Goal: Transaction & Acquisition: Purchase product/service

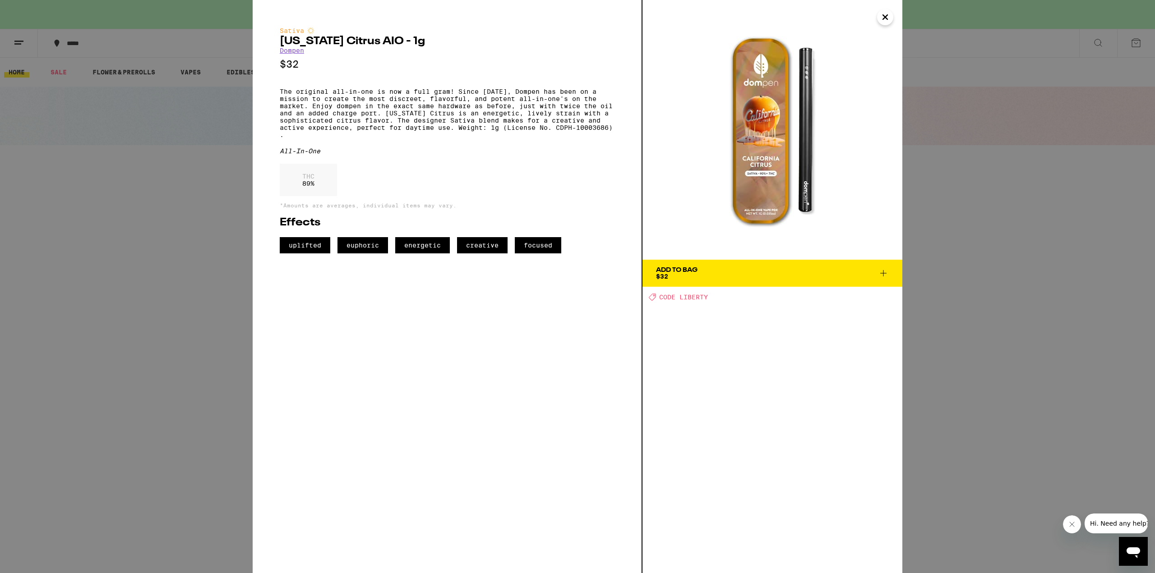
click at [881, 21] on icon "Close" at bounding box center [885, 17] width 11 height 14
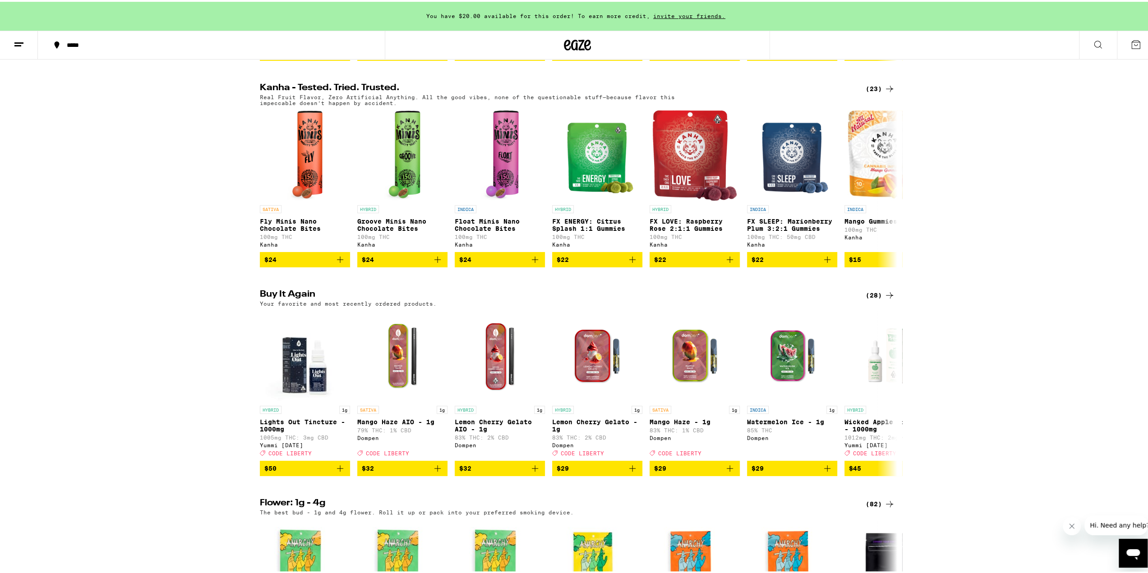
scroll to position [586, 0]
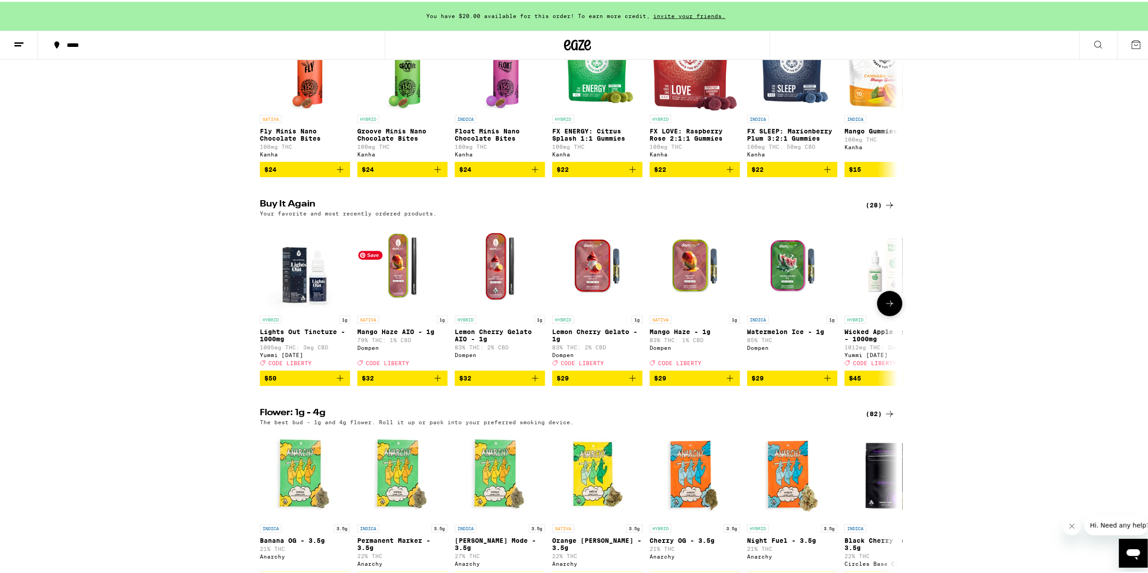
click at [395, 298] on img "Open page for Mango Haze AIO - 1g from Dompen" at bounding box center [402, 264] width 90 height 90
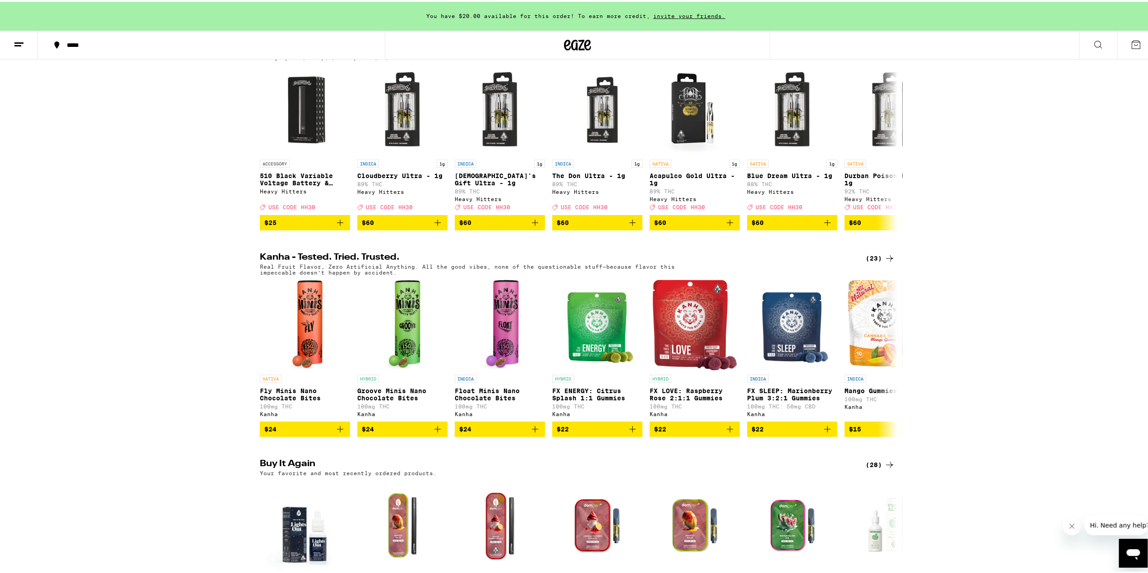
scroll to position [316, 0]
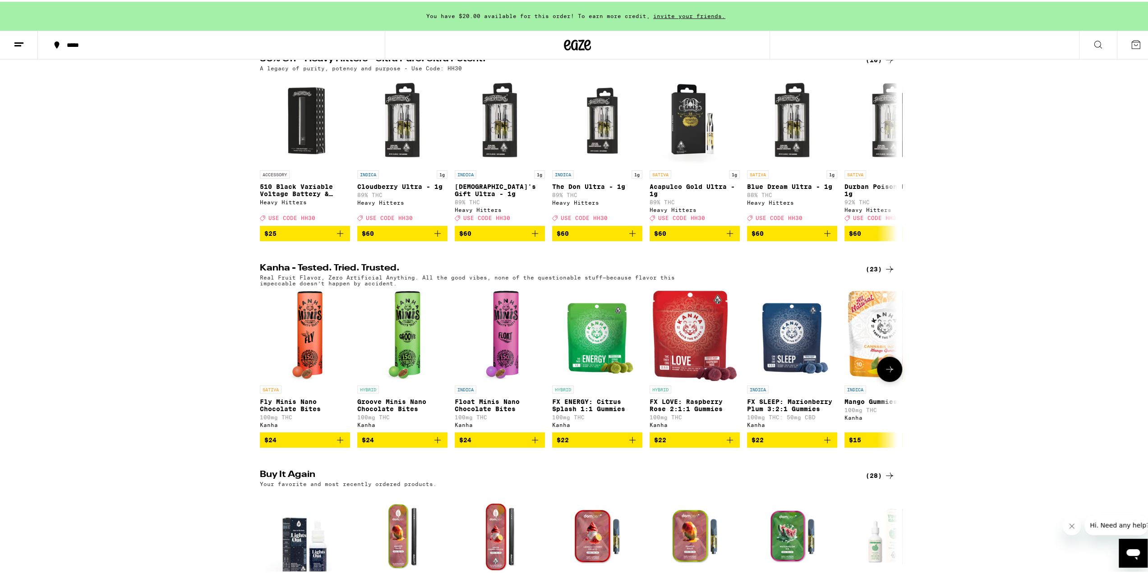
click at [885, 373] on icon at bounding box center [889, 367] width 11 height 11
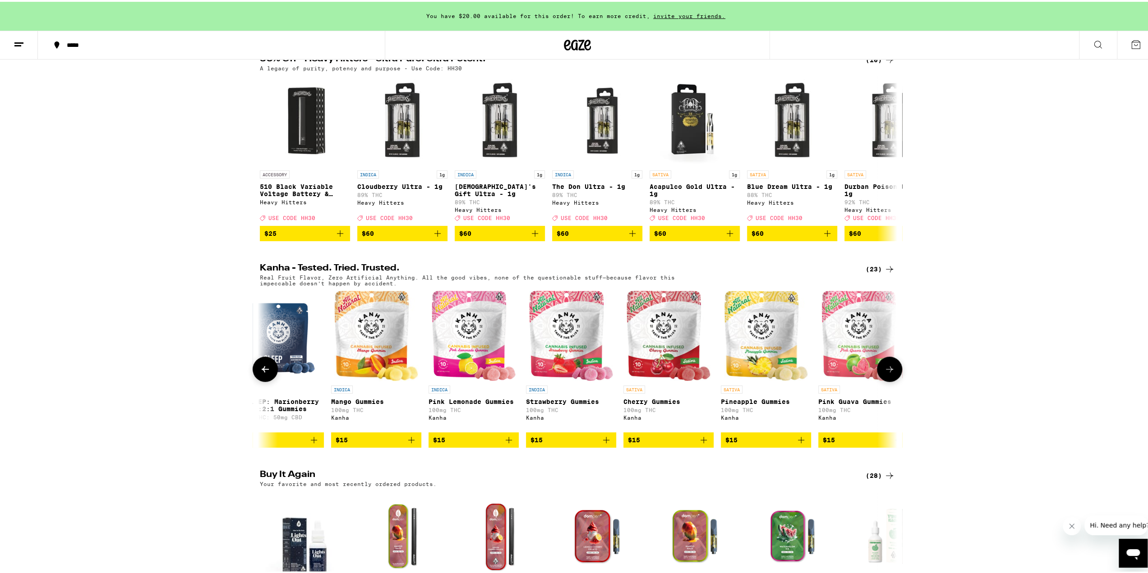
scroll to position [0, 537]
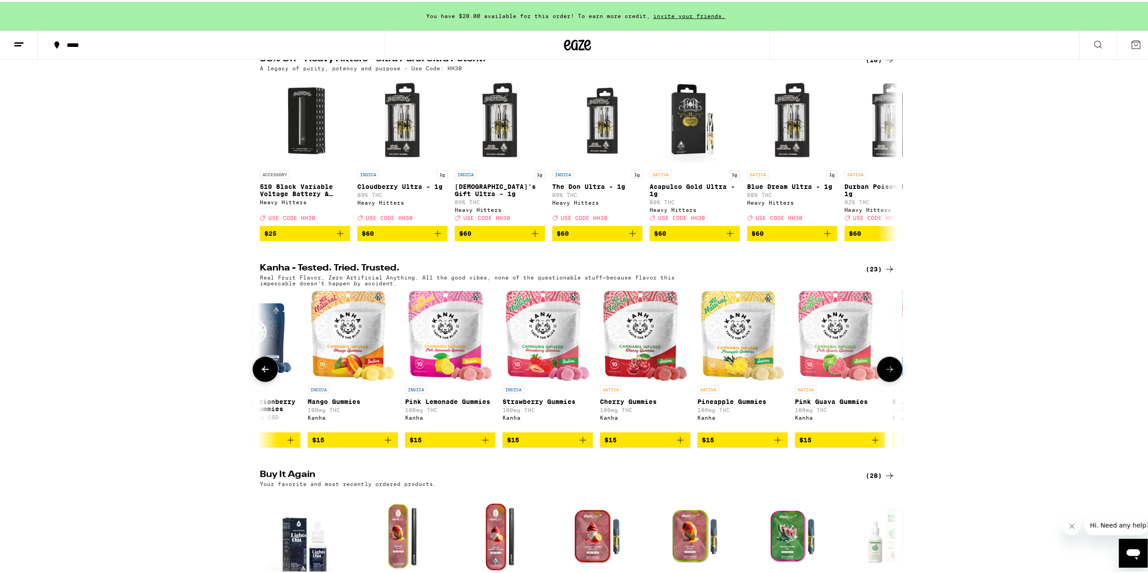
click at [884, 373] on icon at bounding box center [889, 367] width 11 height 11
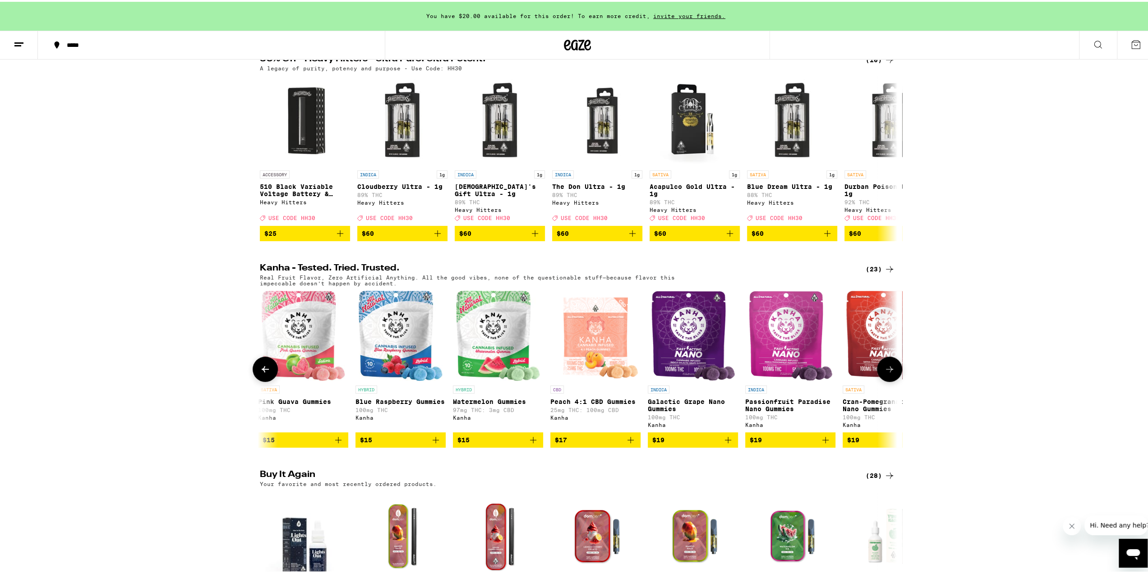
click at [884, 373] on icon at bounding box center [889, 367] width 11 height 11
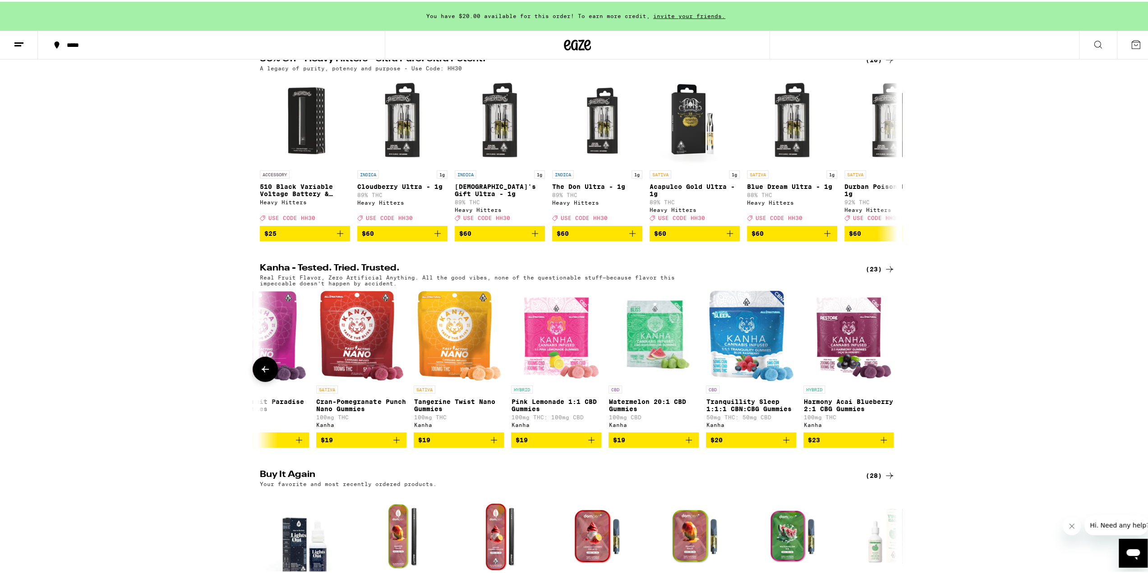
scroll to position [0, 1606]
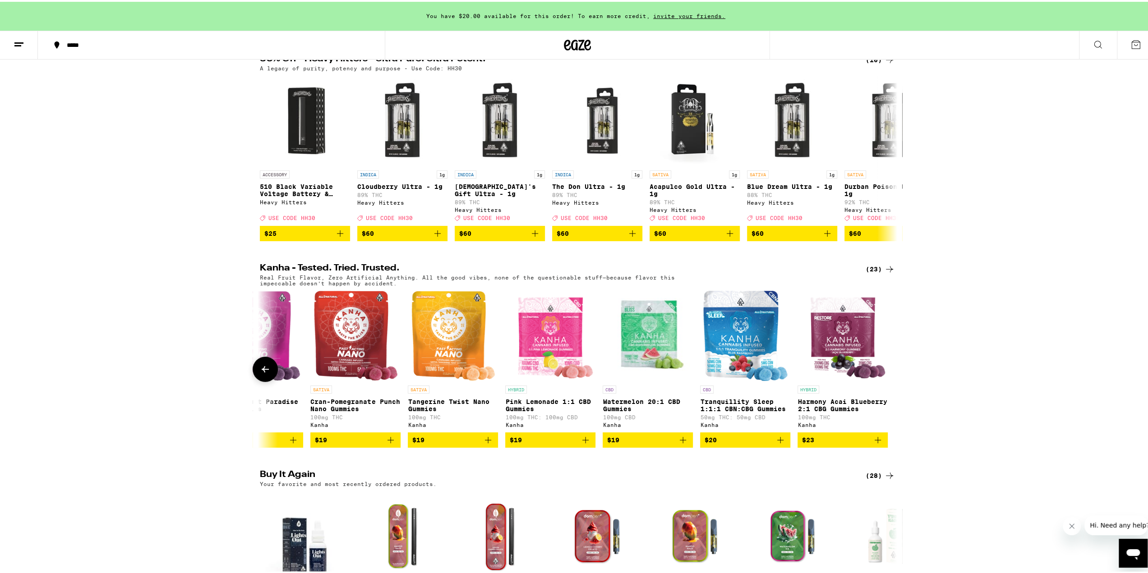
click at [264, 373] on icon at bounding box center [265, 367] width 11 height 11
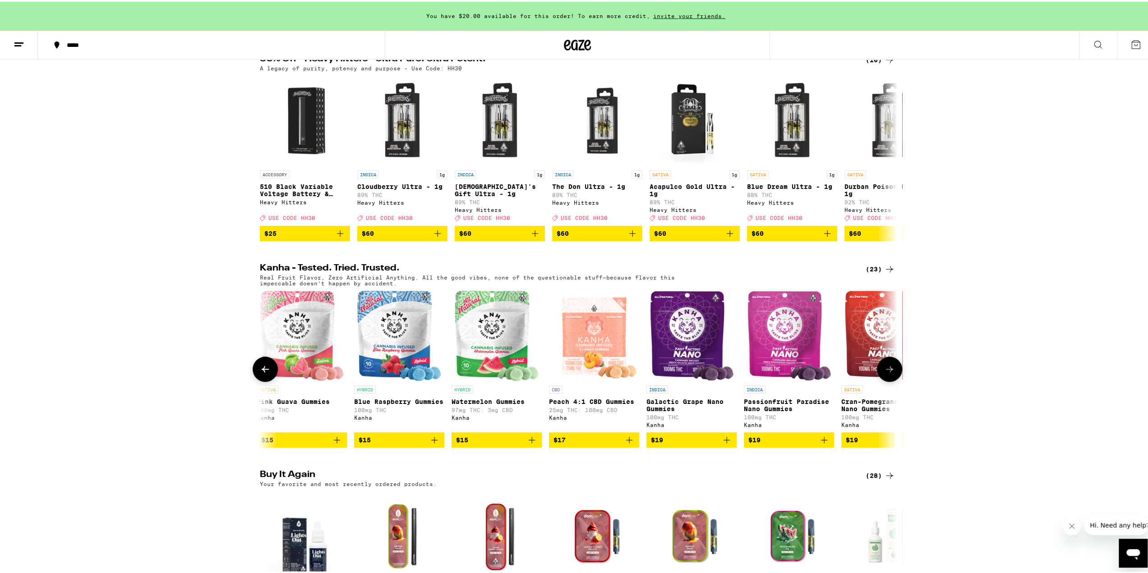
scroll to position [0, 1069]
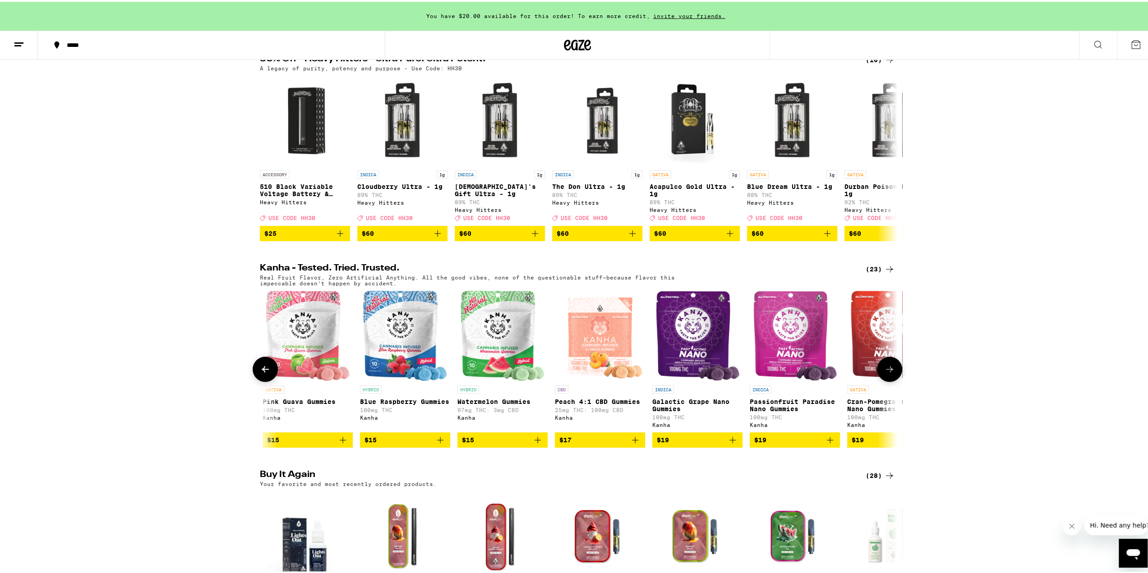
click at [264, 373] on icon at bounding box center [265, 367] width 11 height 11
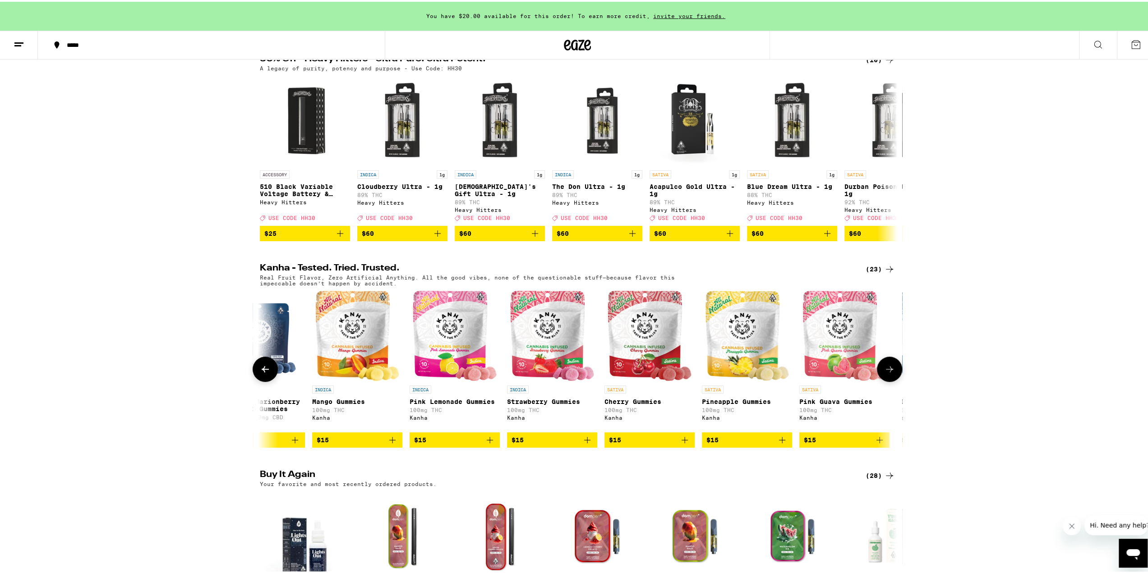
click at [264, 373] on icon at bounding box center [265, 367] width 11 height 11
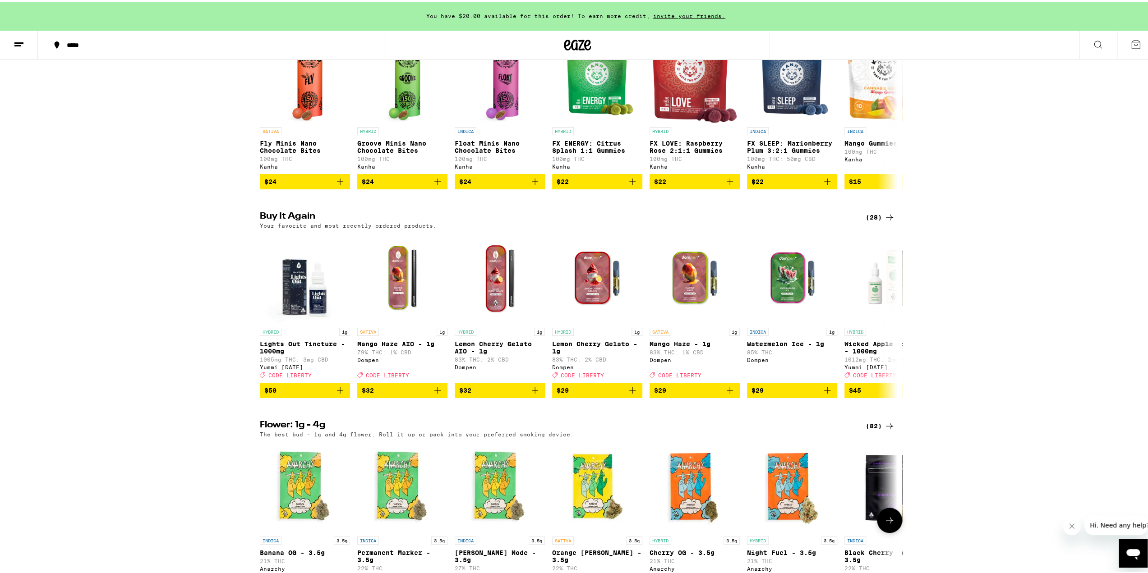
scroll to position [541, 0]
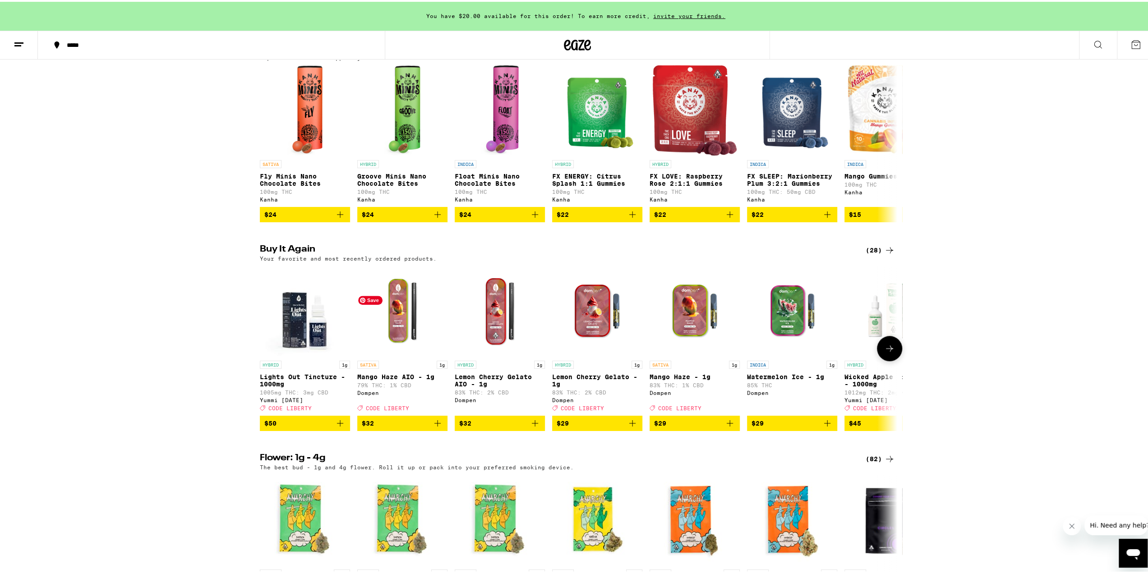
click at [406, 332] on img "Open page for Mango Haze AIO - 1g from Dompen" at bounding box center [402, 309] width 90 height 90
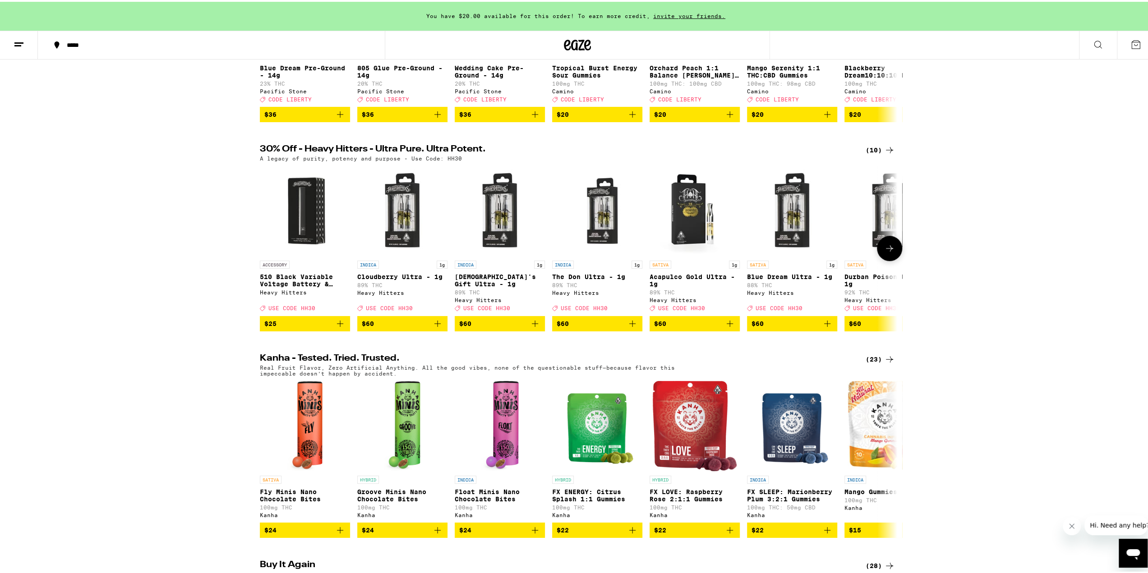
scroll to position [361, 0]
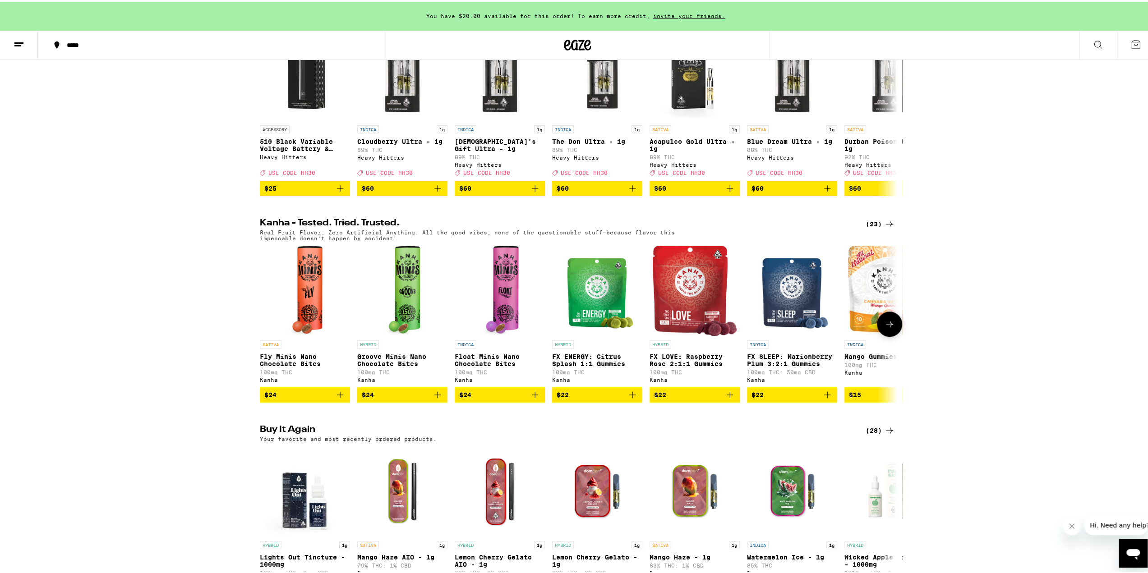
click at [884, 328] on icon at bounding box center [889, 322] width 11 height 11
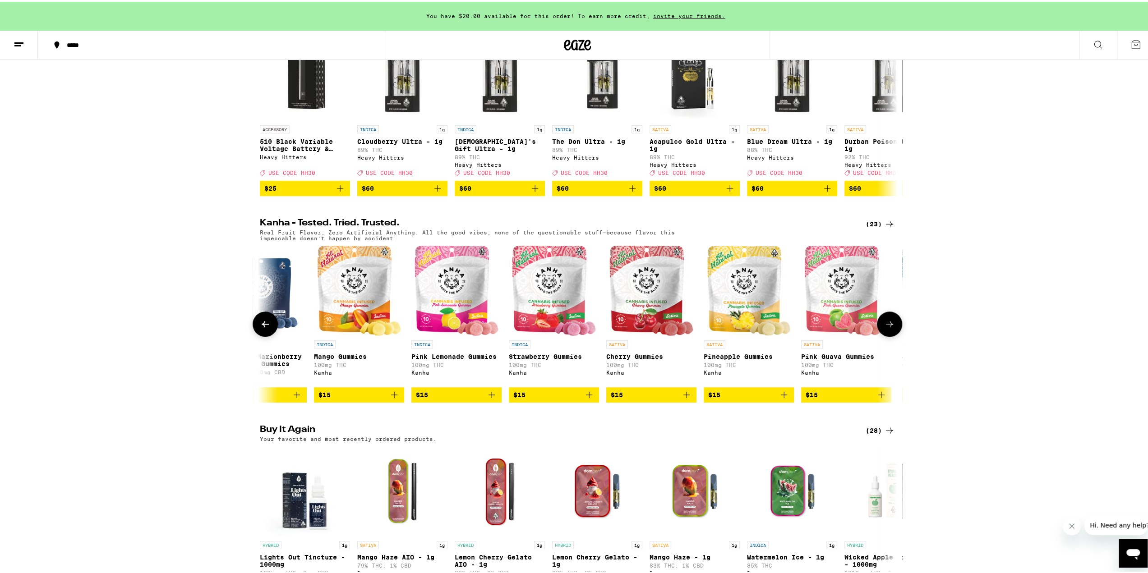
scroll to position [0, 537]
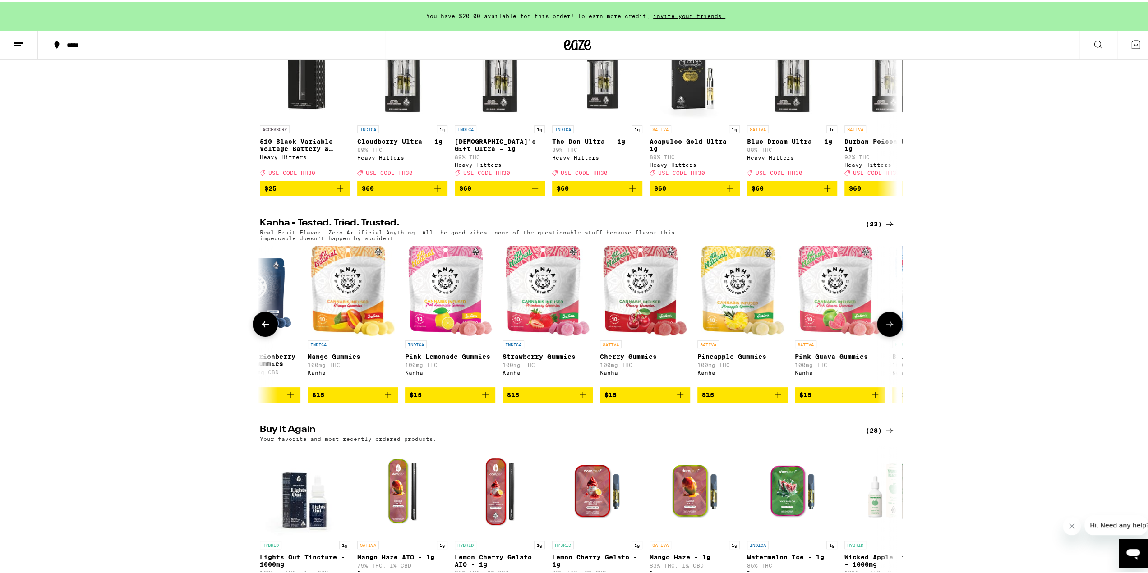
click at [884, 328] on icon at bounding box center [889, 322] width 11 height 11
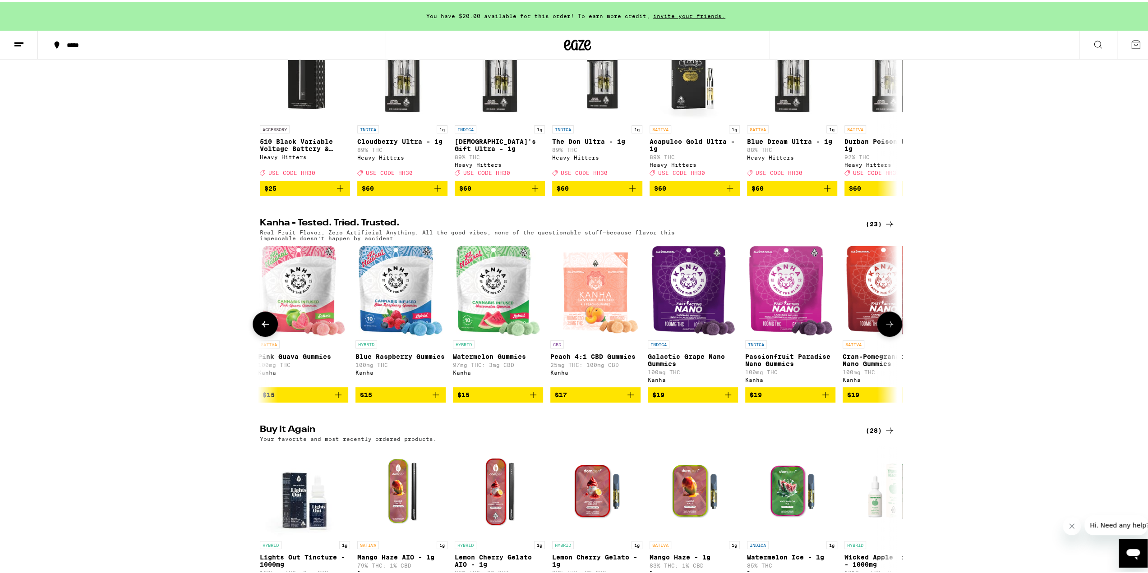
click at [884, 328] on icon at bounding box center [889, 322] width 11 height 11
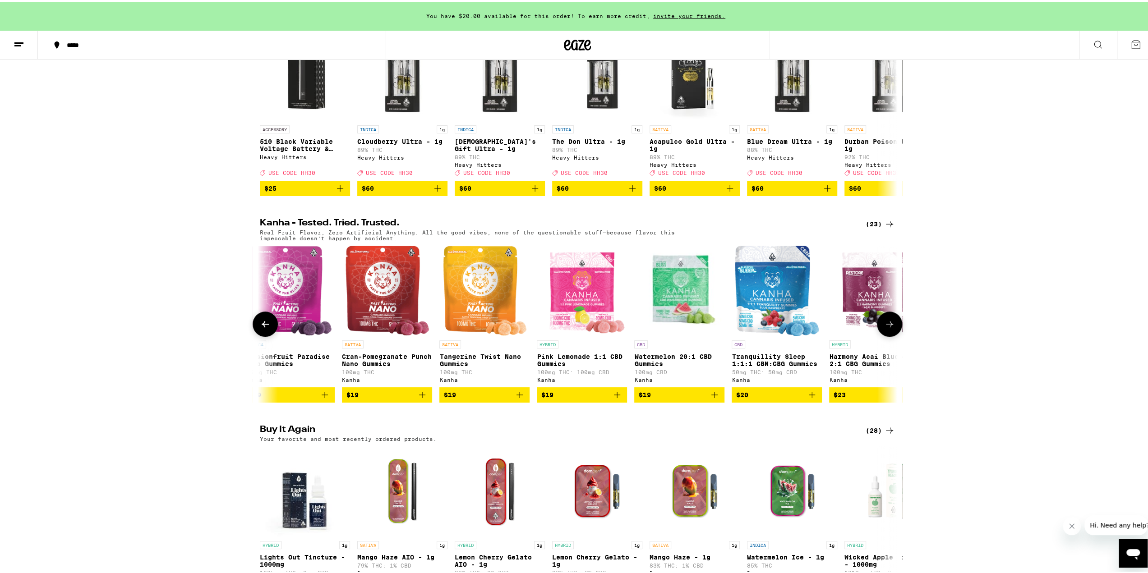
scroll to position [0, 1606]
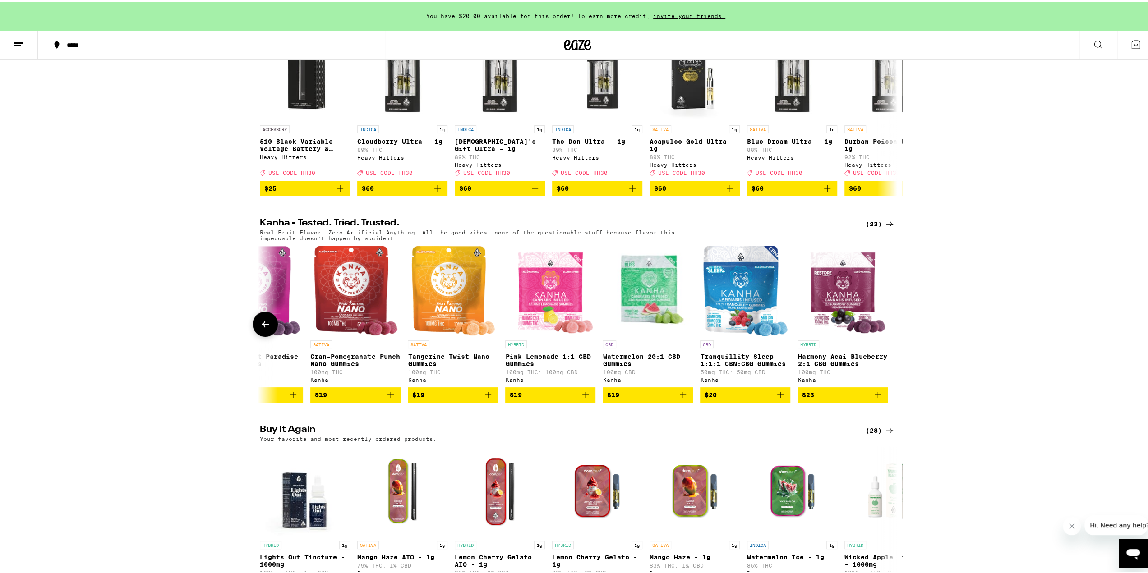
click at [260, 328] on icon at bounding box center [265, 322] width 11 height 11
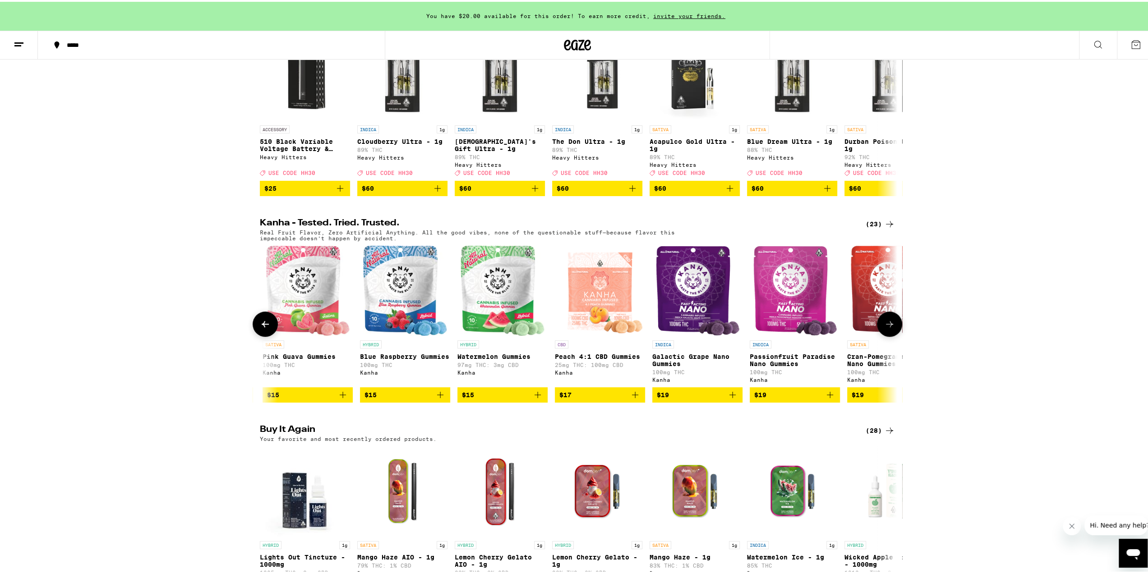
click at [260, 328] on icon at bounding box center [265, 322] width 11 height 11
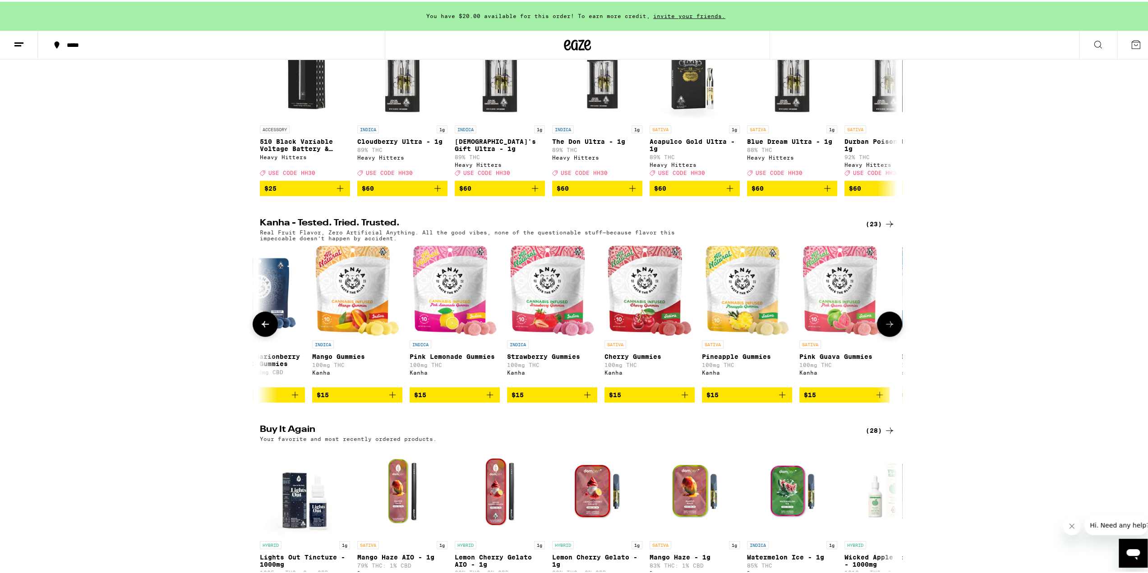
click at [260, 328] on icon at bounding box center [265, 322] width 11 height 11
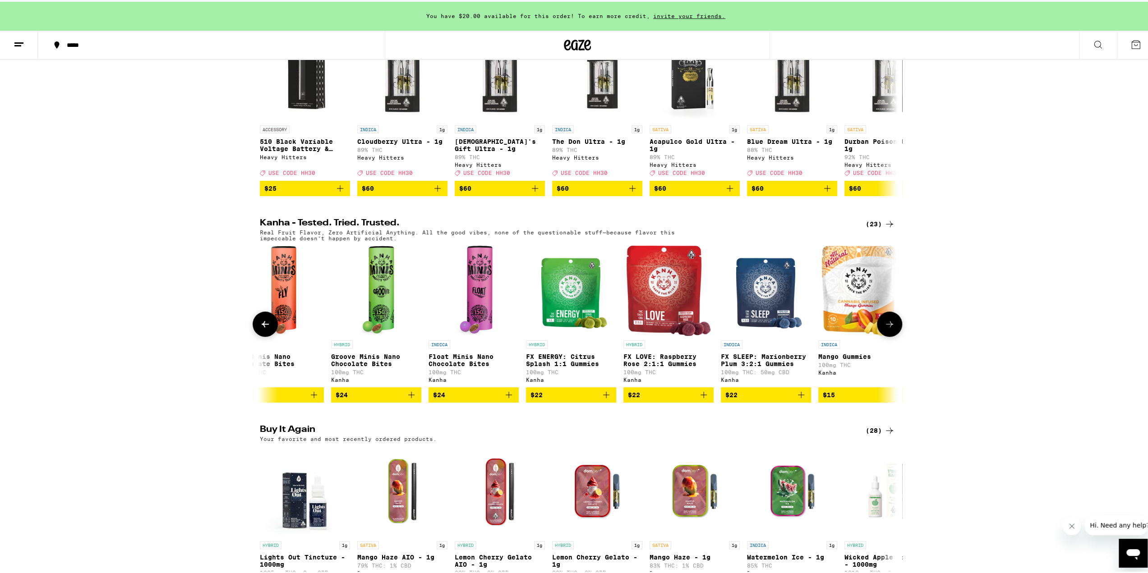
scroll to position [0, 0]
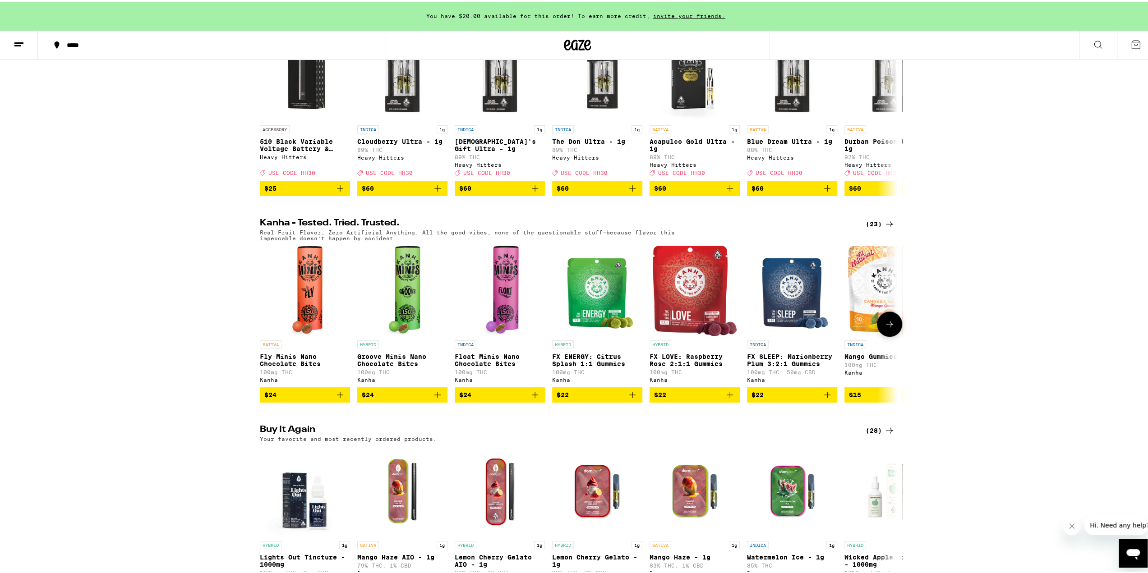
click at [884, 328] on icon at bounding box center [889, 322] width 11 height 11
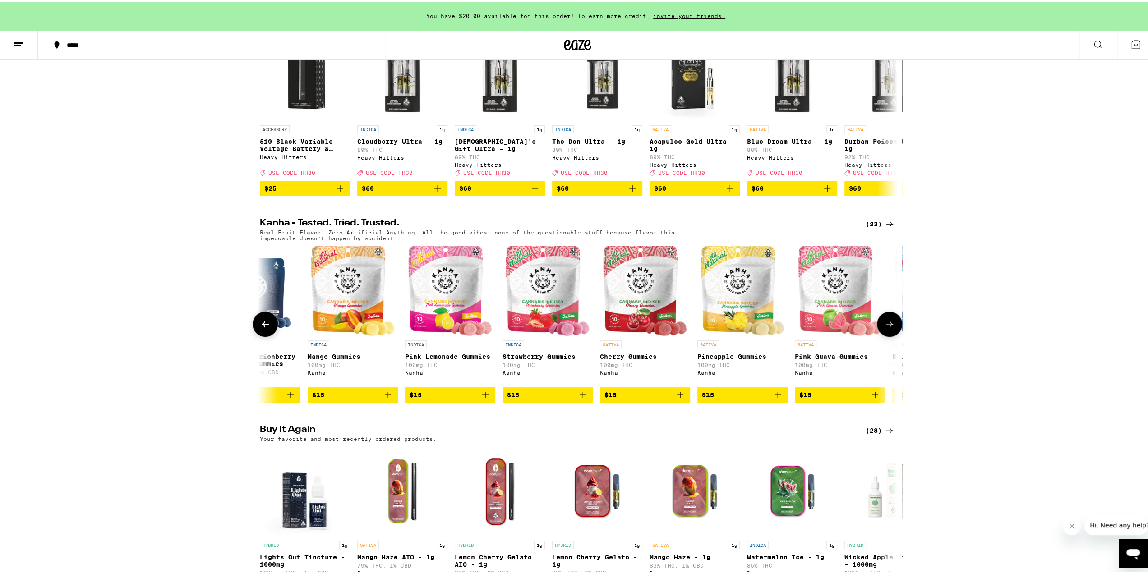
click at [884, 328] on icon at bounding box center [889, 322] width 11 height 11
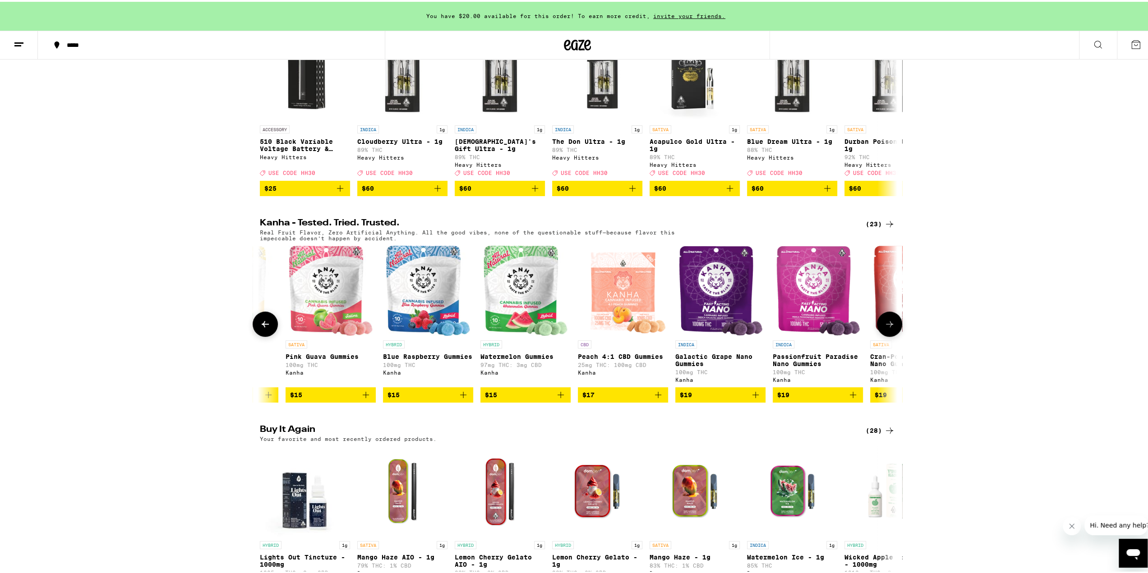
scroll to position [0, 1074]
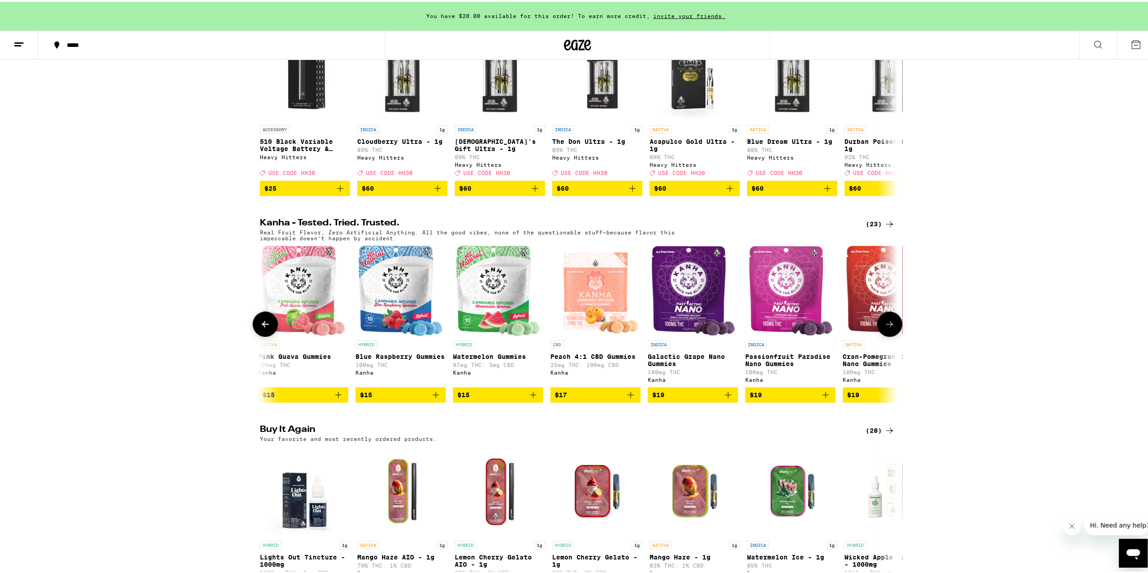
click at [884, 328] on icon at bounding box center [889, 322] width 11 height 11
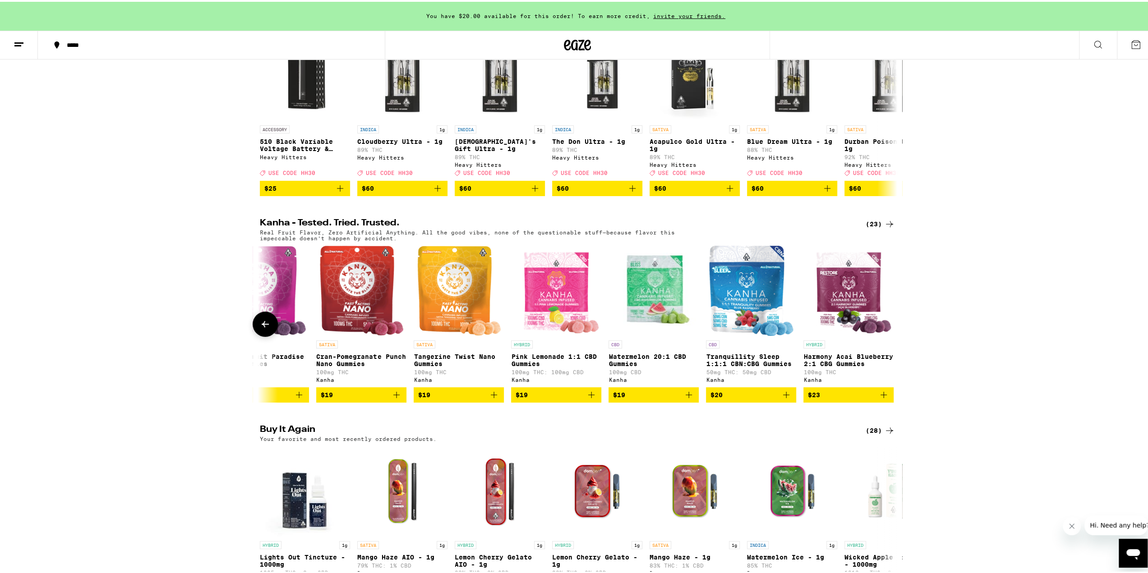
scroll to position [0, 1606]
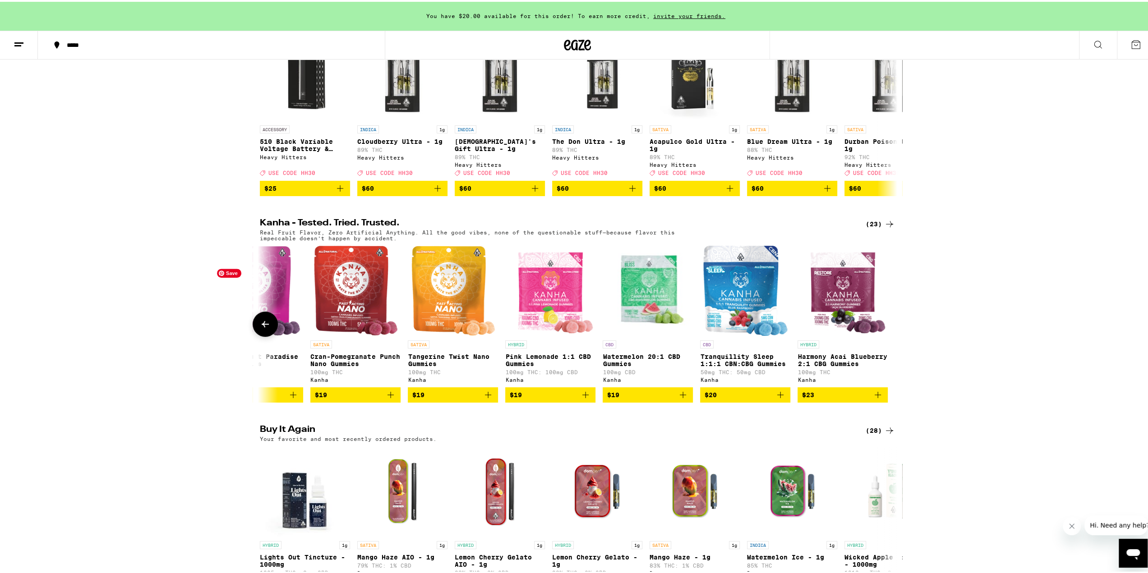
click at [268, 335] on button at bounding box center [265, 322] width 25 height 25
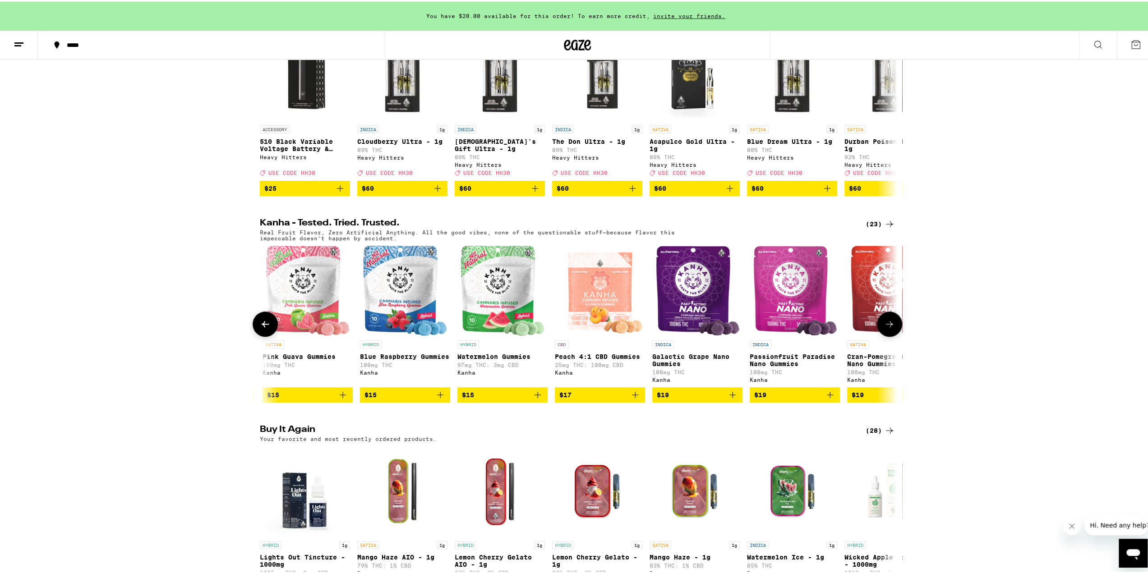
click at [268, 335] on button at bounding box center [265, 322] width 25 height 25
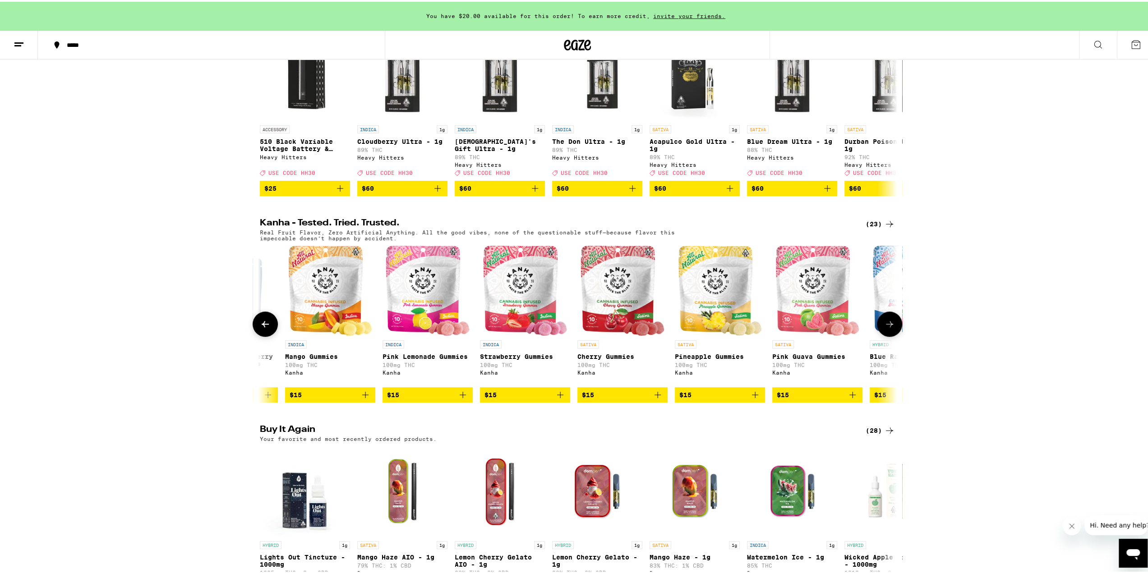
scroll to position [0, 532]
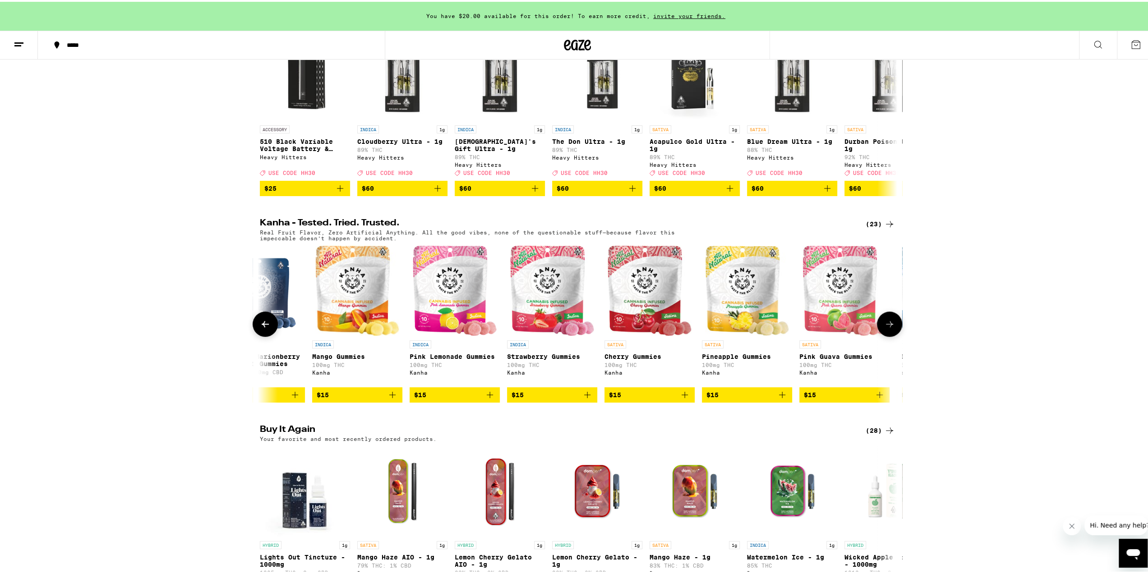
click at [258, 335] on button at bounding box center [265, 322] width 25 height 25
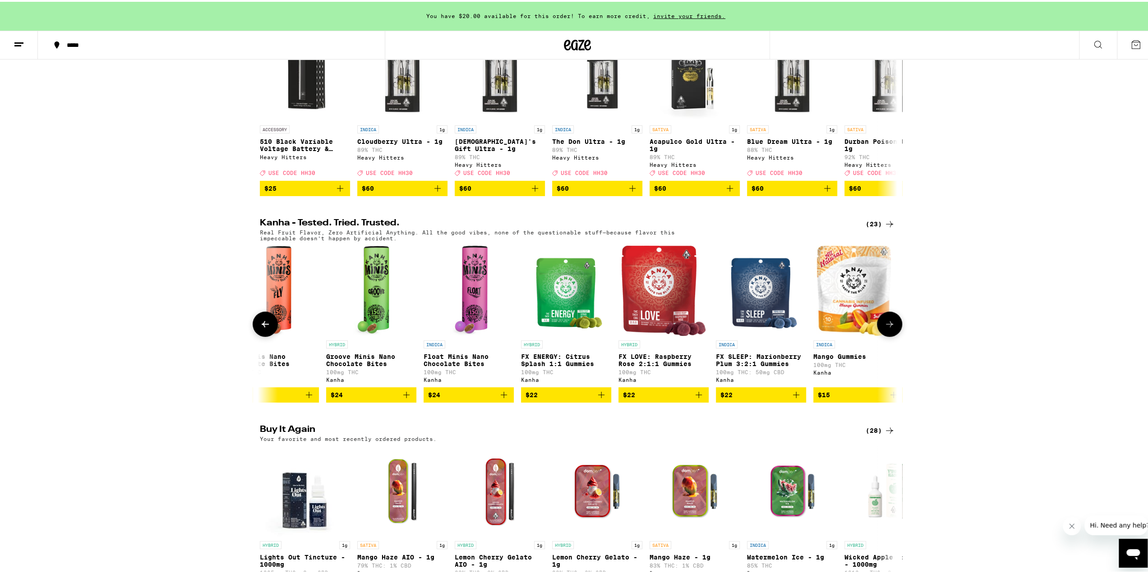
scroll to position [0, 0]
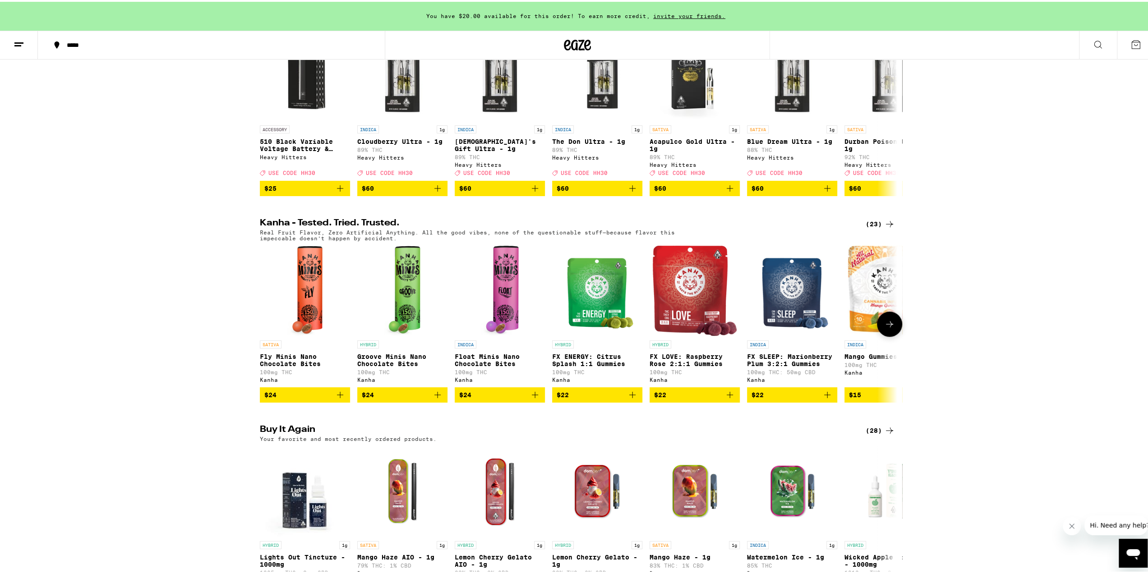
click at [884, 328] on icon at bounding box center [889, 322] width 11 height 11
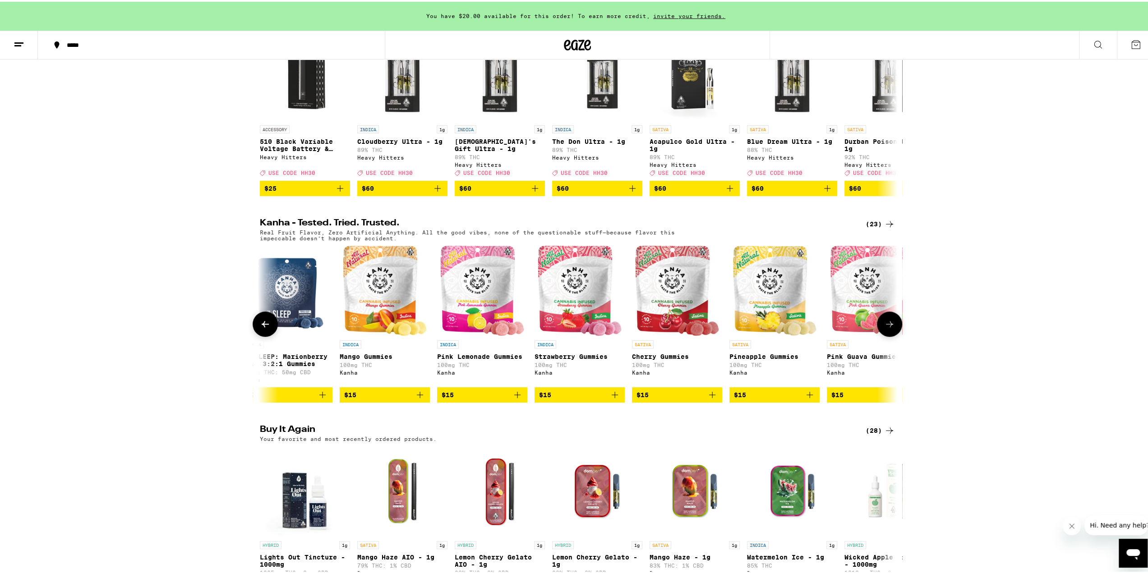
scroll to position [0, 537]
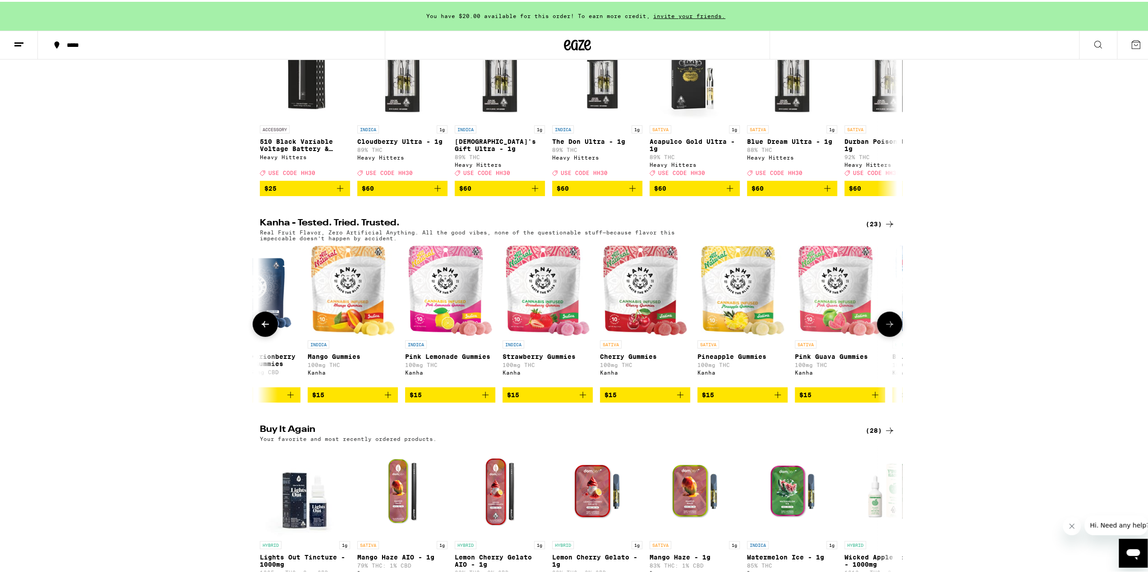
click at [884, 328] on icon at bounding box center [889, 322] width 11 height 11
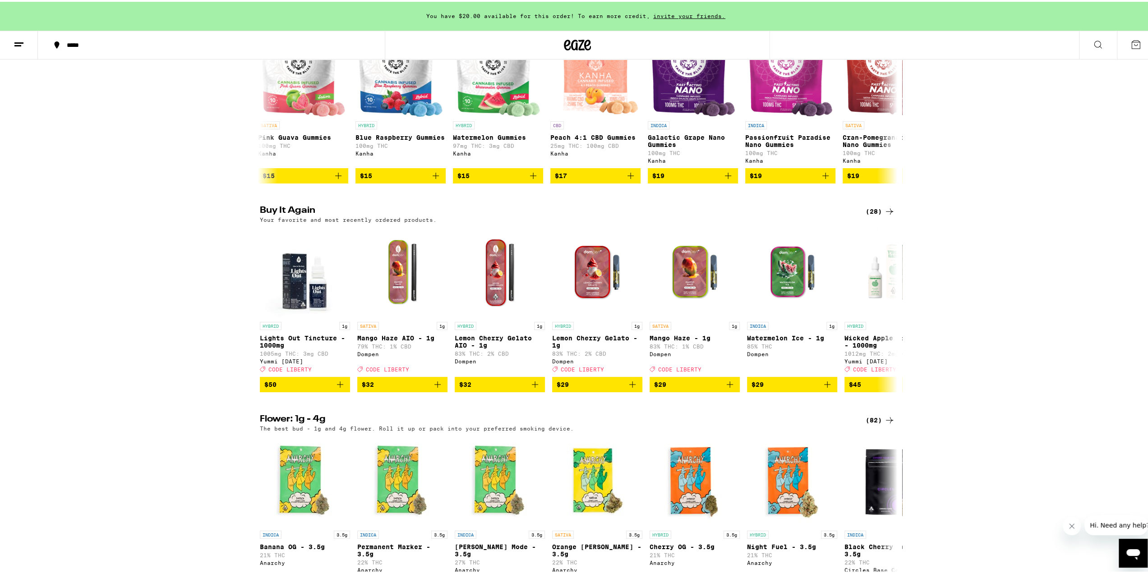
scroll to position [586, 0]
